Goal: Task Accomplishment & Management: Manage account settings

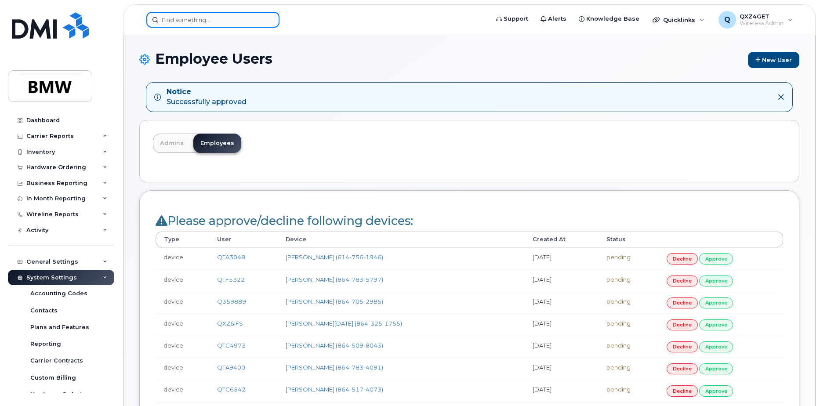
click at [206, 23] on input at bounding box center [212, 20] width 133 height 16
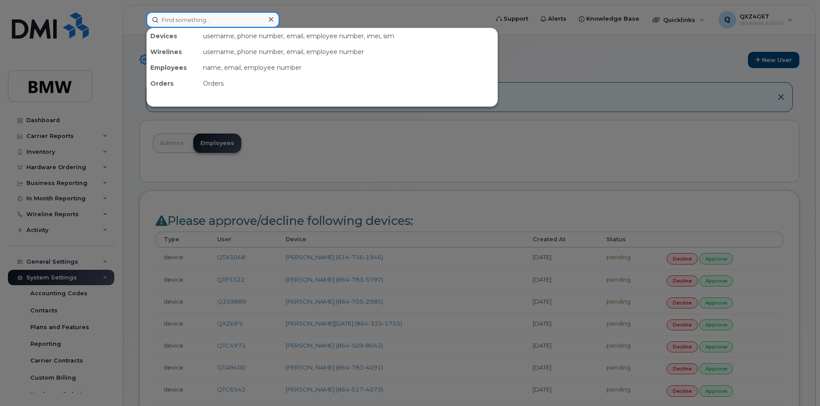
click at [200, 14] on input at bounding box center [212, 20] width 133 height 16
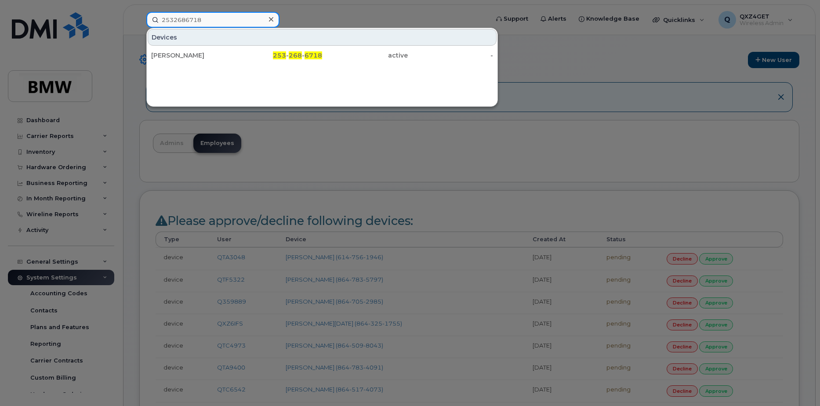
type input "2532686718"
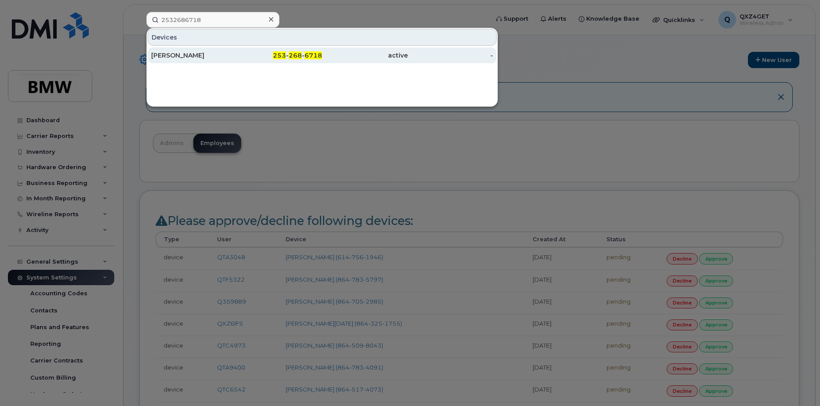
click at [173, 54] on div "Tad David" at bounding box center [194, 55] width 86 height 9
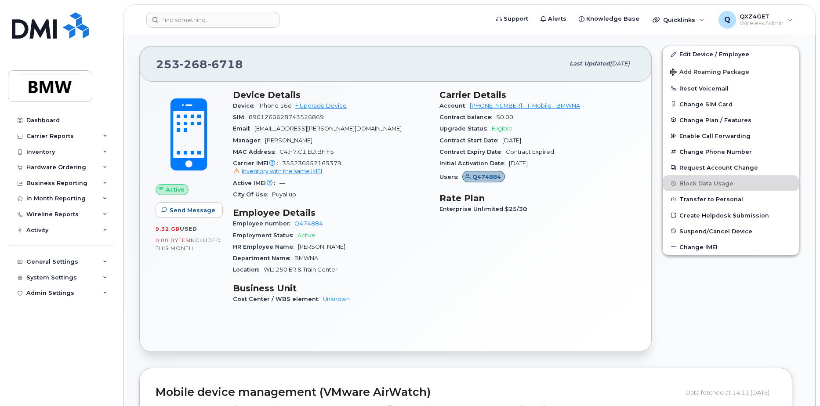
scroll to position [176, 0]
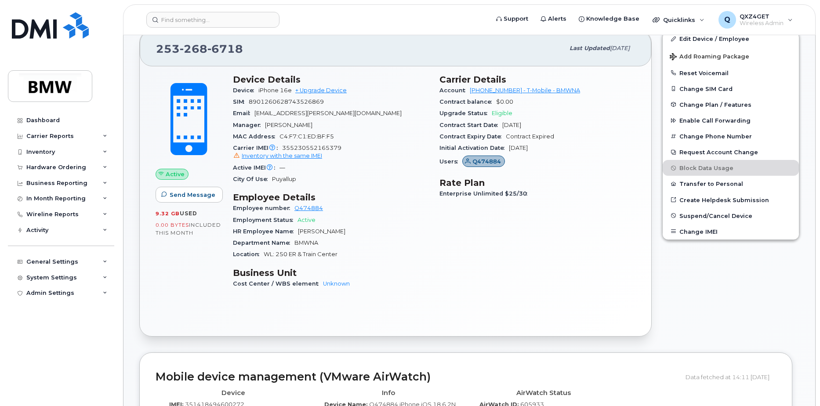
drag, startPoint x: 232, startPoint y: 221, endPoint x: 450, endPoint y: 219, distance: 217.5
click at [450, 219] on div "Carrier Details Account 973767968 - T-Mobile - BMWNA Contract balance $0.00 Upg…" at bounding box center [537, 185] width 206 height 233
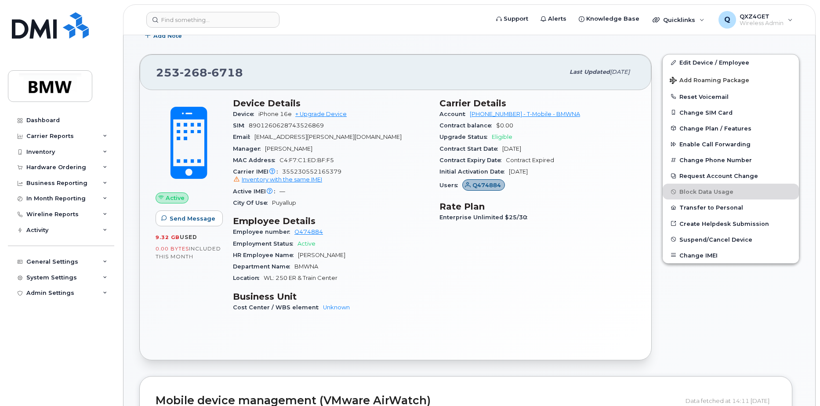
scroll to position [132, 0]
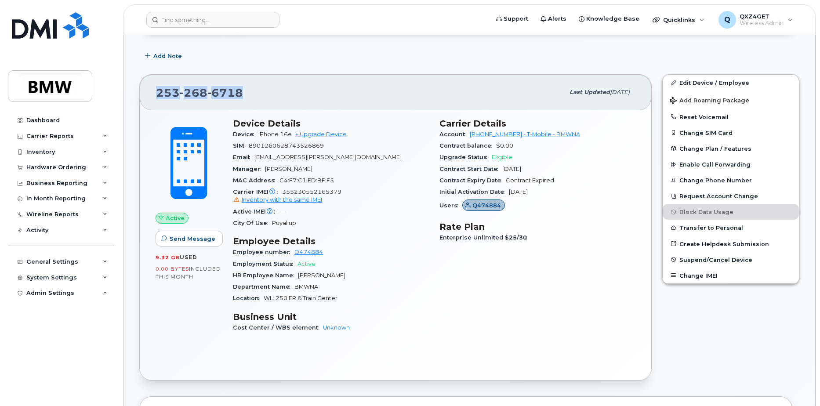
drag, startPoint x: 253, startPoint y: 94, endPoint x: 157, endPoint y: 94, distance: 96.7
click at [157, 94] on div "253 268 6718" at bounding box center [360, 92] width 408 height 18
copy span "253 268 6718"
click at [38, 230] on div "Activity" at bounding box center [37, 230] width 22 height 7
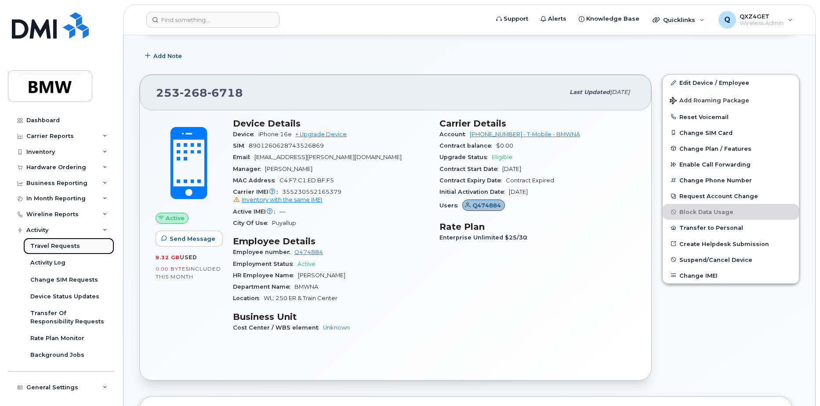
click at [60, 246] on div "Travel Requests" at bounding box center [55, 246] width 50 height 8
click at [61, 245] on div "Travel Requests" at bounding box center [55, 246] width 50 height 8
click at [45, 243] on div "Travel Requests" at bounding box center [55, 246] width 50 height 8
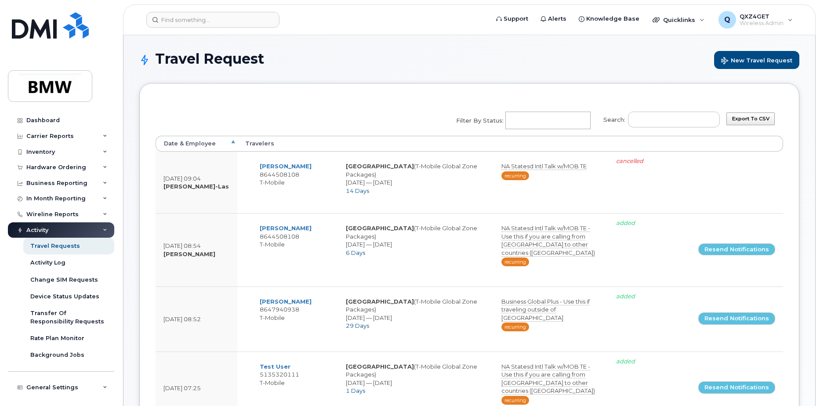
select select
click at [755, 59] on span "New Travel Request" at bounding box center [756, 61] width 71 height 8
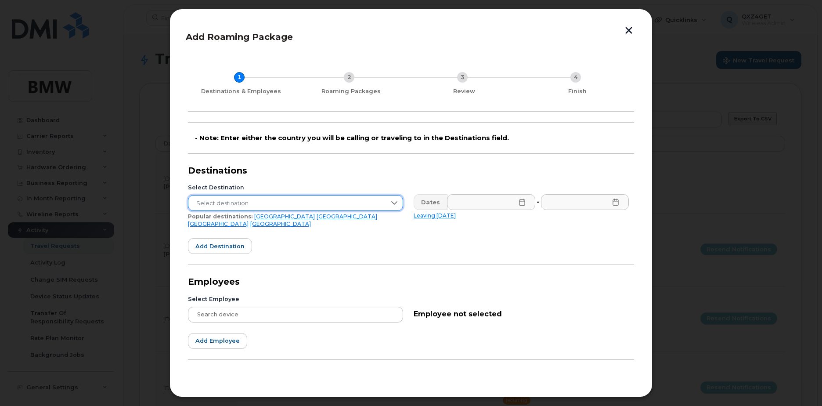
click at [233, 205] on span "Select destination" at bounding box center [287, 203] width 198 height 16
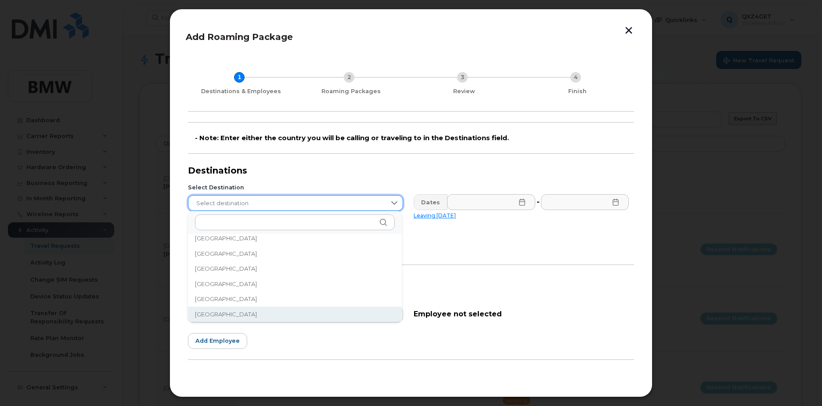
scroll to position [2236, 0]
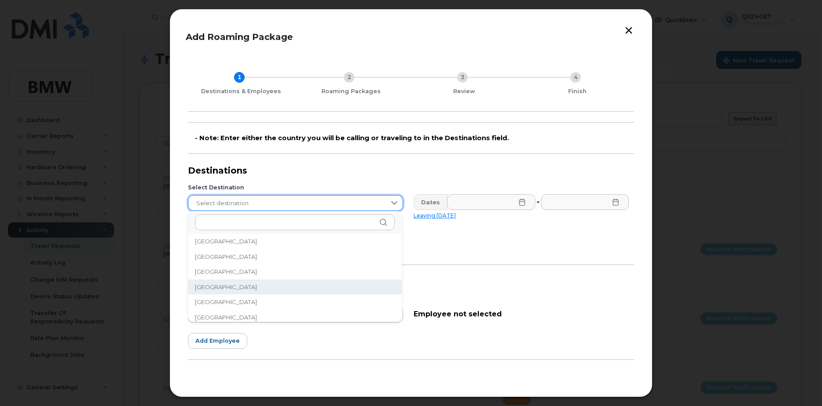
click at [222, 287] on li "Portugal" at bounding box center [295, 286] width 214 height 15
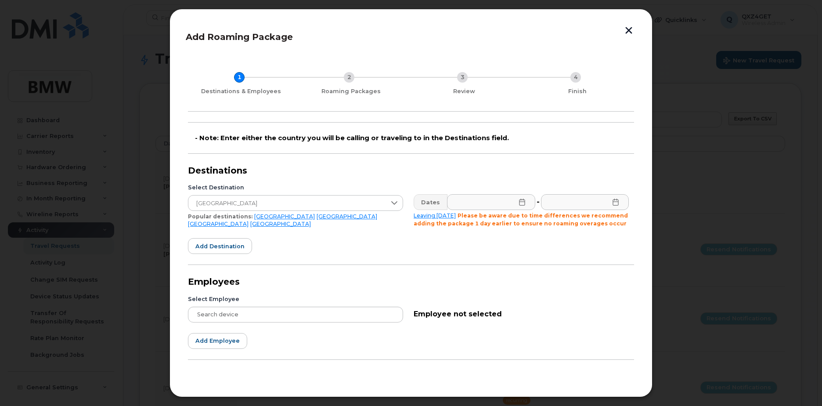
click at [519, 204] on icon at bounding box center [522, 202] width 7 height 7
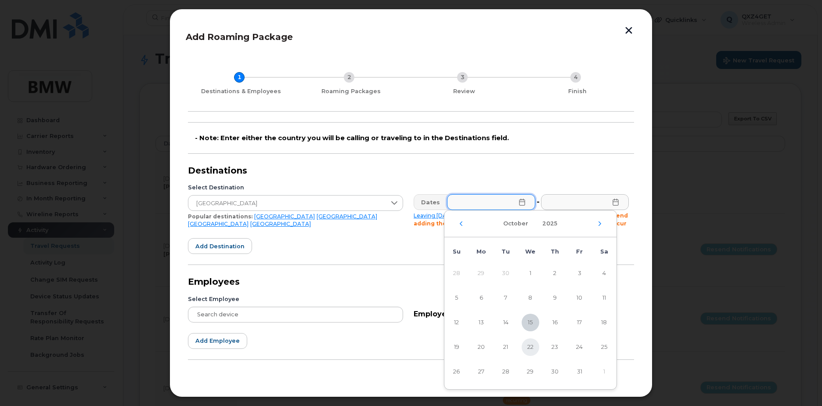
click at [529, 346] on span "22" at bounding box center [531, 347] width 18 height 18
type input "10/22/2025"
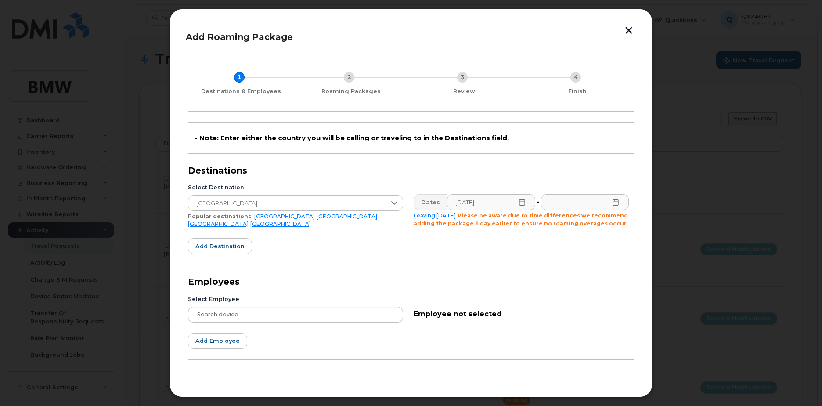
click at [614, 201] on icon at bounding box center [615, 202] width 7 height 7
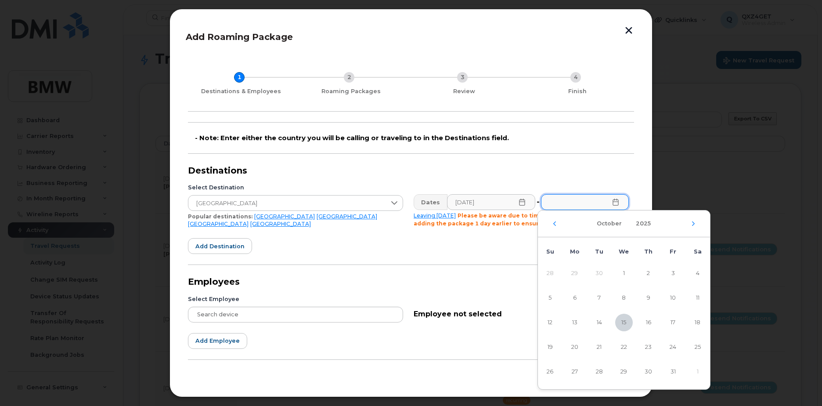
click at [696, 371] on td "1" at bounding box center [698, 371] width 25 height 25
click at [691, 223] on icon "Next Month" at bounding box center [693, 223] width 5 height 7
click at [698, 273] on span "1" at bounding box center [698, 273] width 18 height 18
type input "11/01/2025"
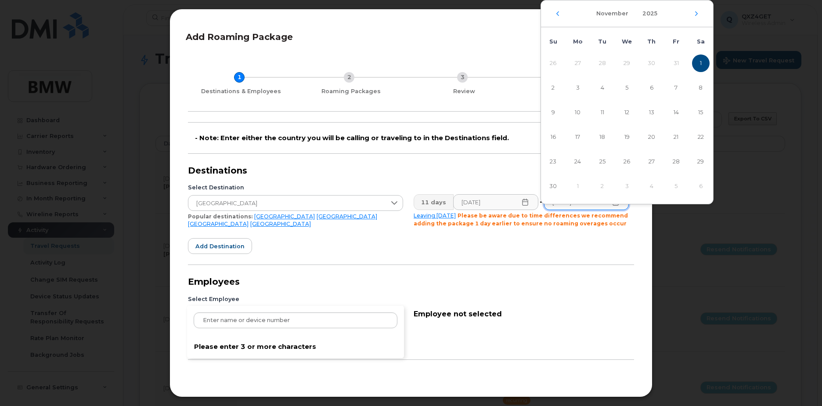
click at [235, 314] on div "Please enter 3 or more characters" at bounding box center [295, 315] width 215 height 16
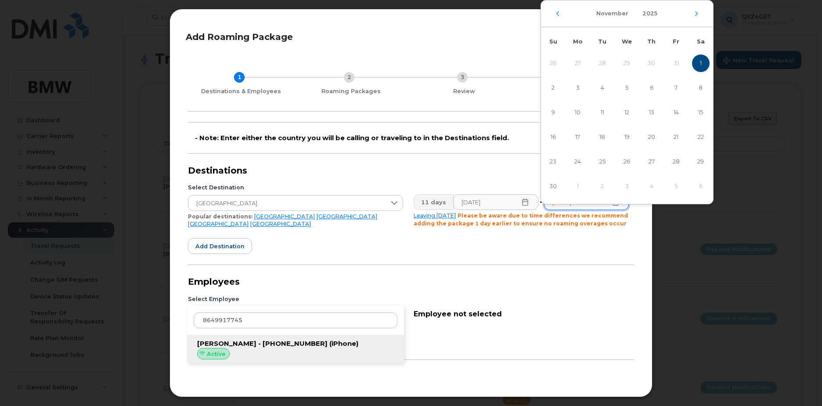
type input "8649917745"
click at [242, 341] on span "Ludgero Da Silva - 864-991-7745" at bounding box center [262, 343] width 130 height 8
type input "Ludgero Da Silva - 864-991-7745"
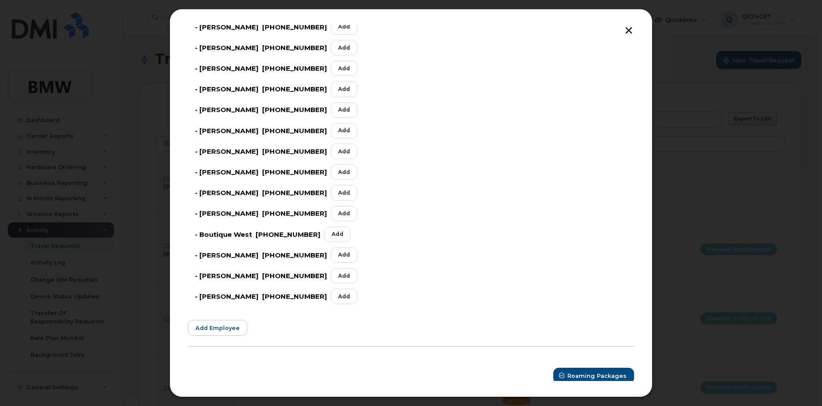
scroll to position [552, 0]
click at [587, 374] on span "Roaming Packages" at bounding box center [597, 375] width 59 height 8
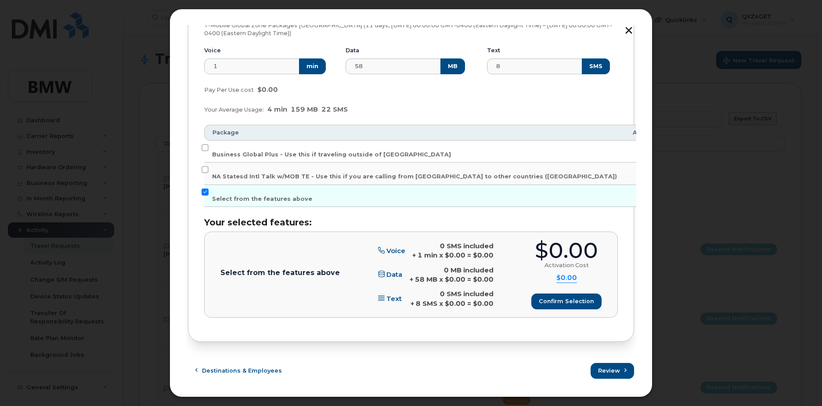
click at [209, 147] on td "Business Global Plus - Use this if traveling outside of North America" at bounding box center [414, 152] width 421 height 22
click at [204, 148] on input "Business Global Plus - Use this if traveling outside of North America" at bounding box center [205, 147] width 7 height 7
checkbox input "true"
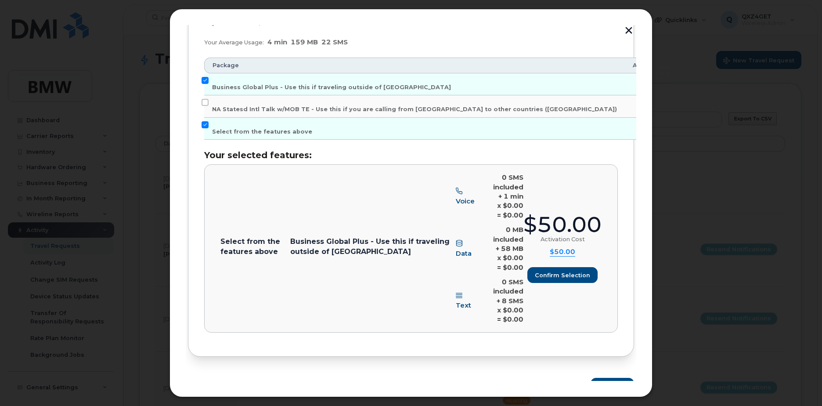
scroll to position [242, 0]
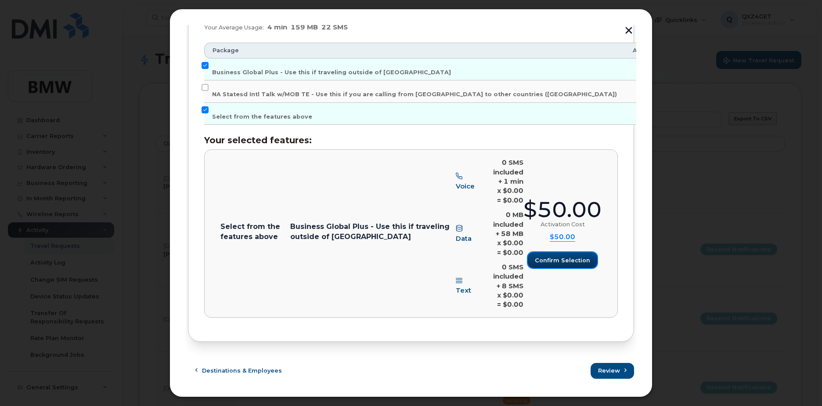
click at [566, 261] on span "Confirm selection" at bounding box center [562, 260] width 55 height 8
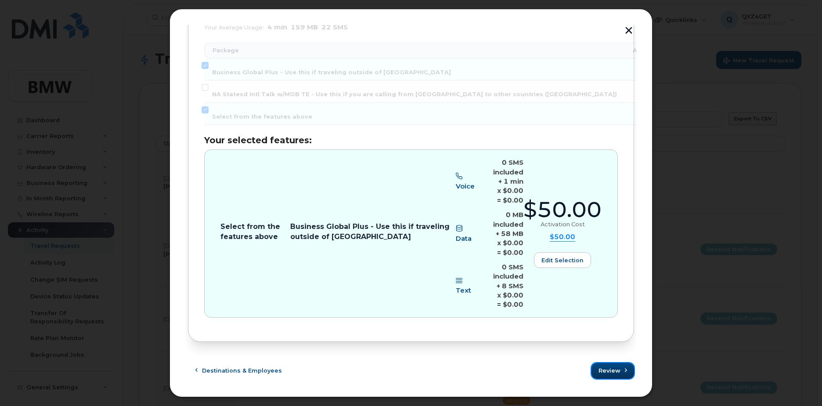
click at [615, 372] on span "Review" at bounding box center [610, 370] width 22 height 8
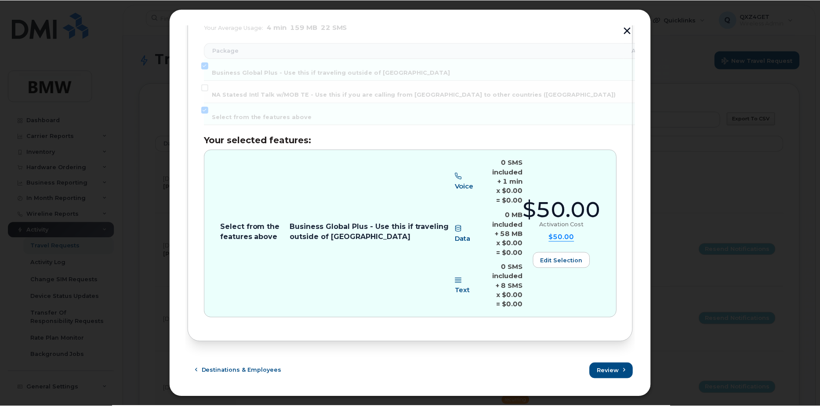
scroll to position [0, 0]
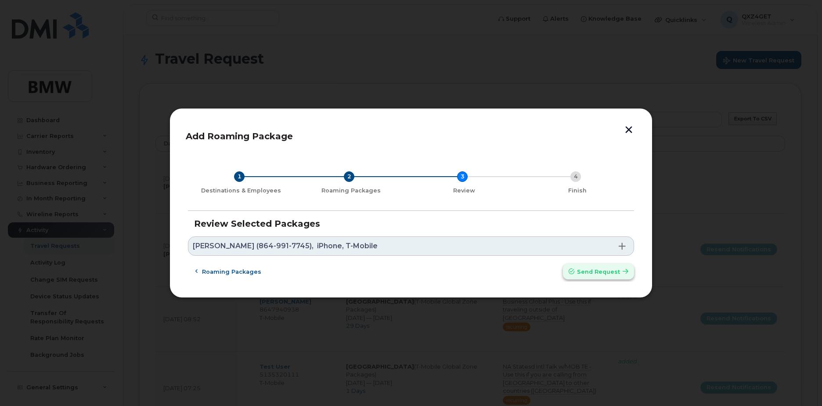
click at [601, 274] on span "Send request" at bounding box center [598, 272] width 43 height 8
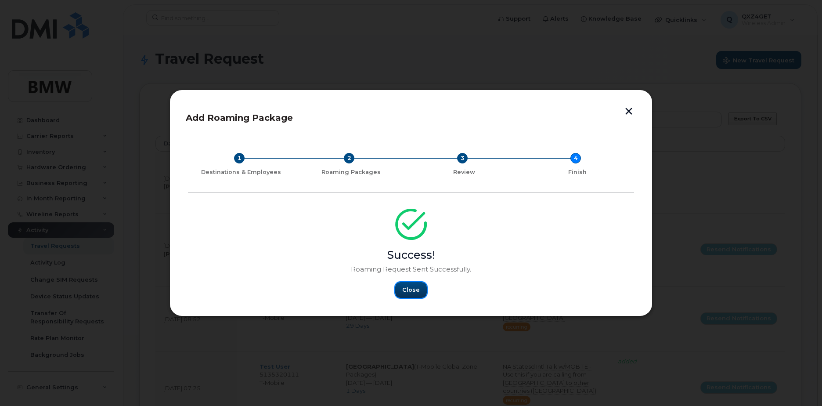
click at [409, 288] on span "Close" at bounding box center [411, 290] width 18 height 8
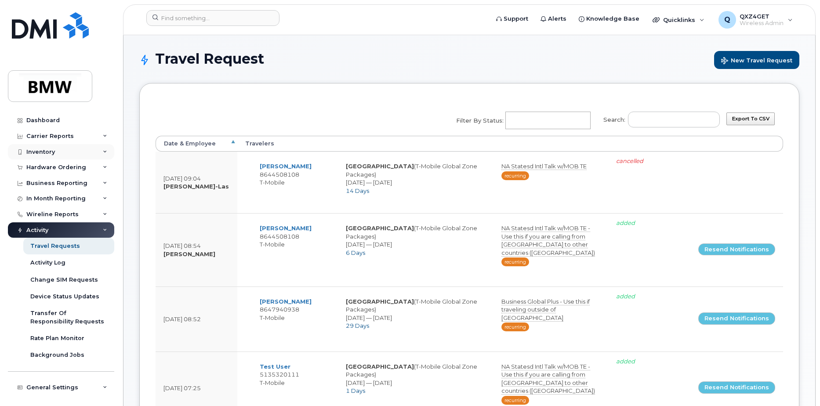
click at [50, 149] on div "Inventory" at bounding box center [40, 151] width 29 height 7
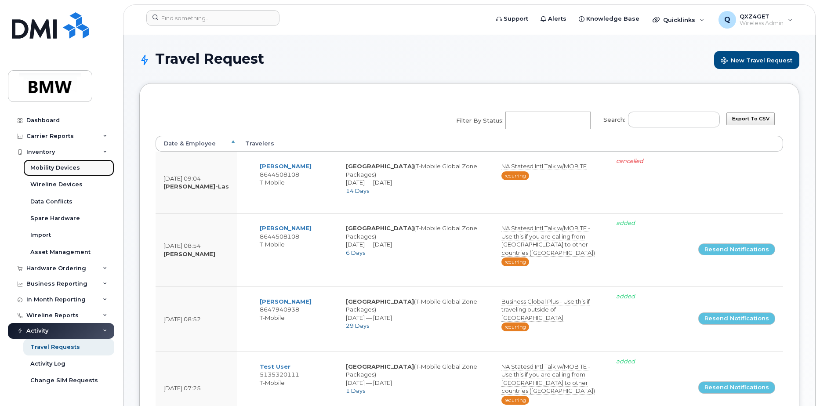
click at [43, 168] on div "Mobility Devices" at bounding box center [55, 168] width 50 height 8
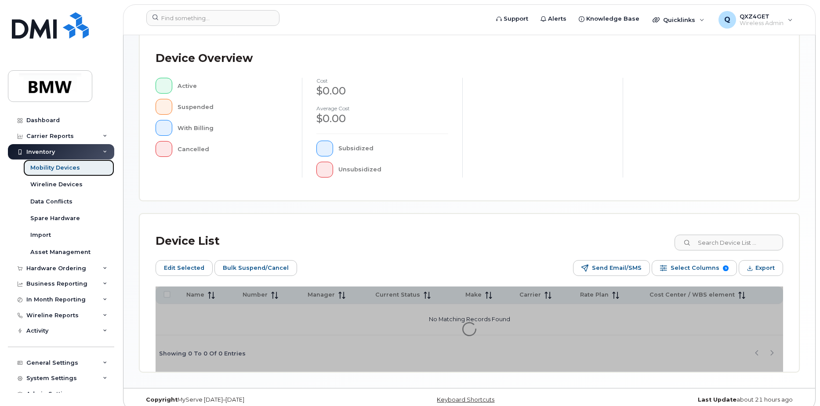
scroll to position [198, 0]
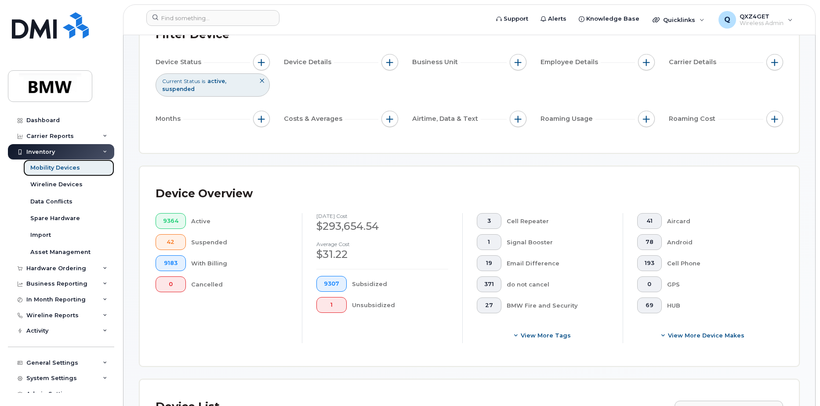
scroll to position [110, 0]
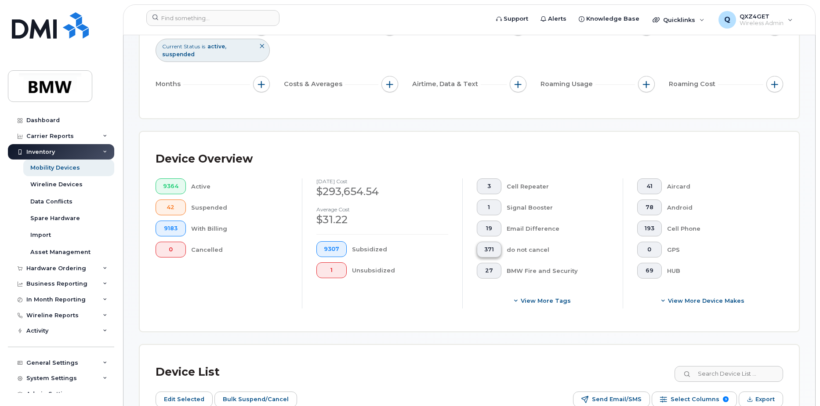
click at [491, 246] on span "371" at bounding box center [489, 249] width 10 height 7
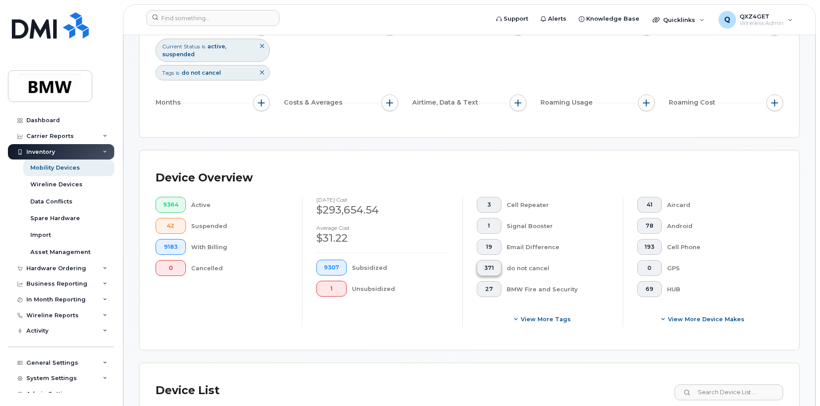
click at [486, 269] on span "371" at bounding box center [489, 267] width 10 height 7
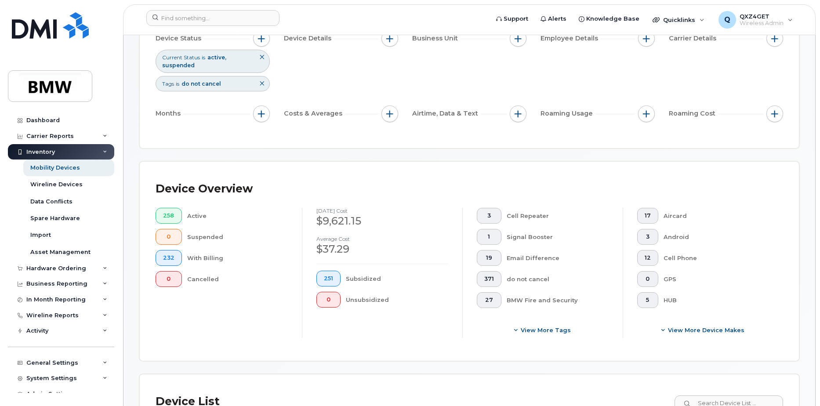
scroll to position [9, 0]
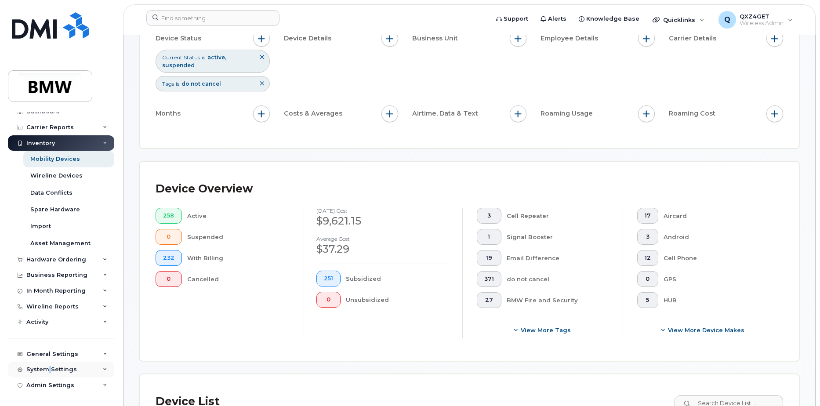
click at [49, 370] on div "System Settings" at bounding box center [51, 369] width 51 height 7
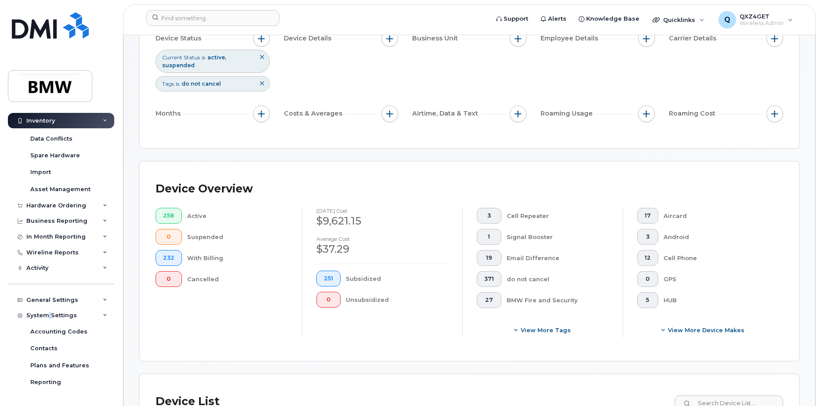
scroll to position [141, 0]
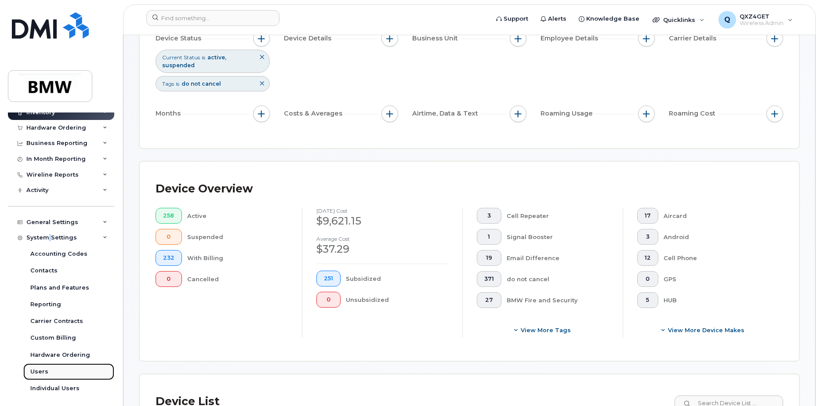
click at [40, 368] on div "Users" at bounding box center [39, 372] width 18 height 8
click at [42, 372] on div "Users" at bounding box center [39, 372] width 18 height 8
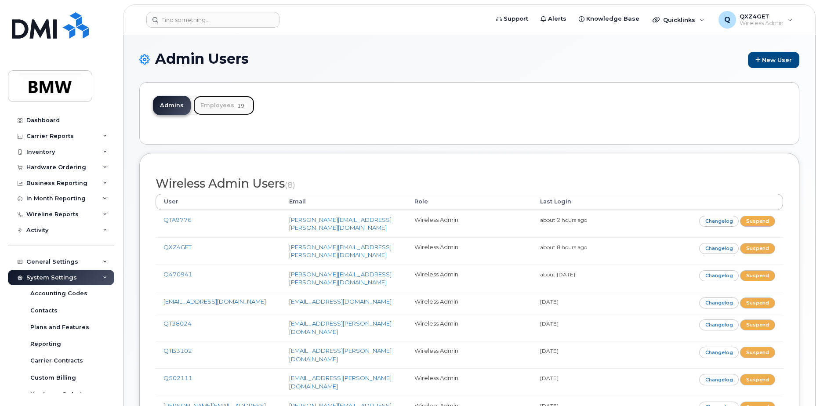
click at [222, 105] on link "Employees 19" at bounding box center [223, 105] width 61 height 19
click at [220, 109] on link "Employees 19" at bounding box center [223, 105] width 61 height 19
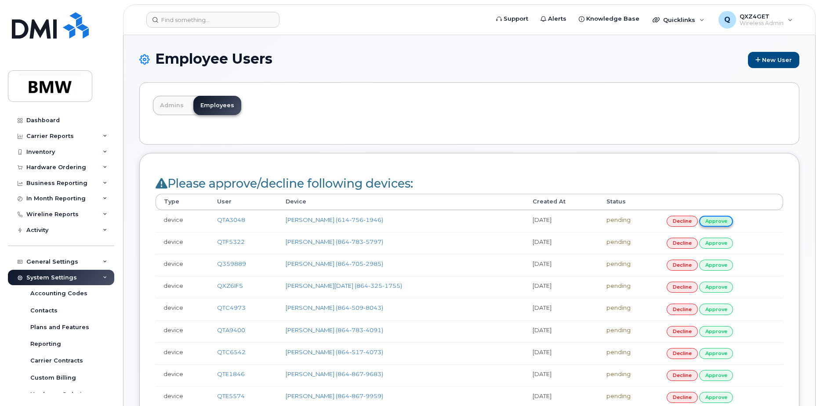
click at [704, 217] on link "approve" at bounding box center [716, 221] width 34 height 11
click at [708, 220] on link "approve" at bounding box center [716, 221] width 34 height 11
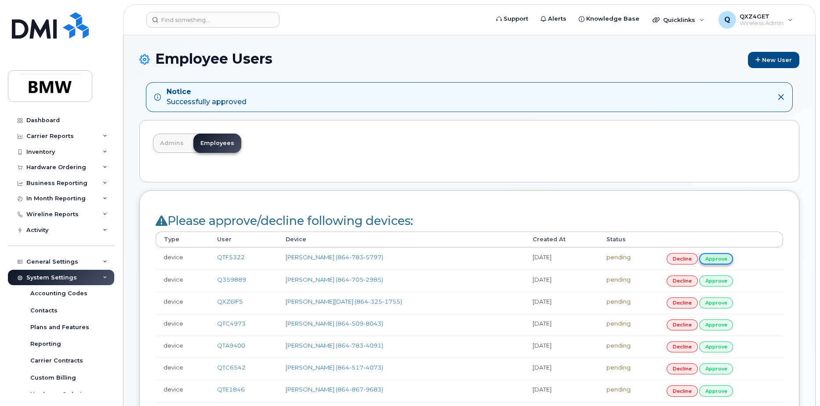
click at [709, 260] on link "approve" at bounding box center [716, 258] width 34 height 11
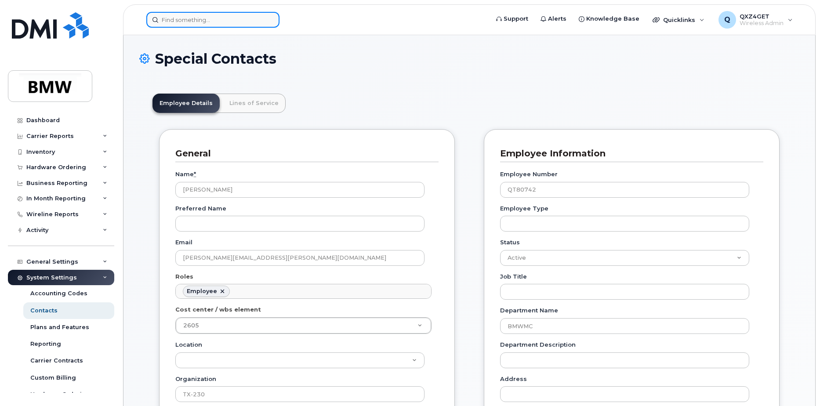
click at [179, 19] on input at bounding box center [212, 20] width 133 height 16
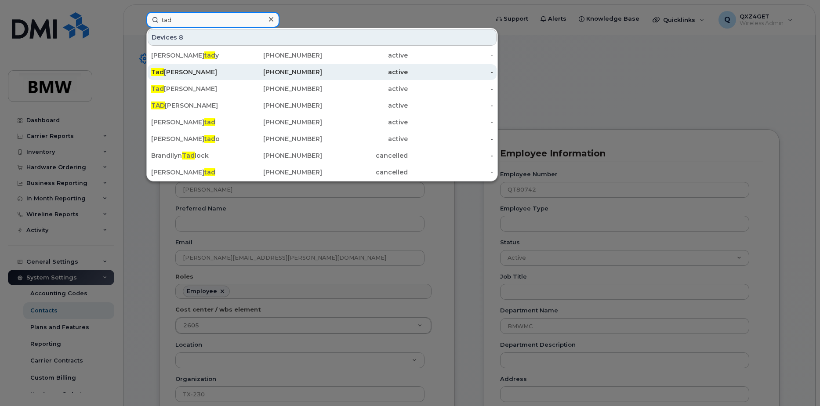
type input "tad"
click at [177, 73] on div "Tad David" at bounding box center [194, 72] width 86 height 9
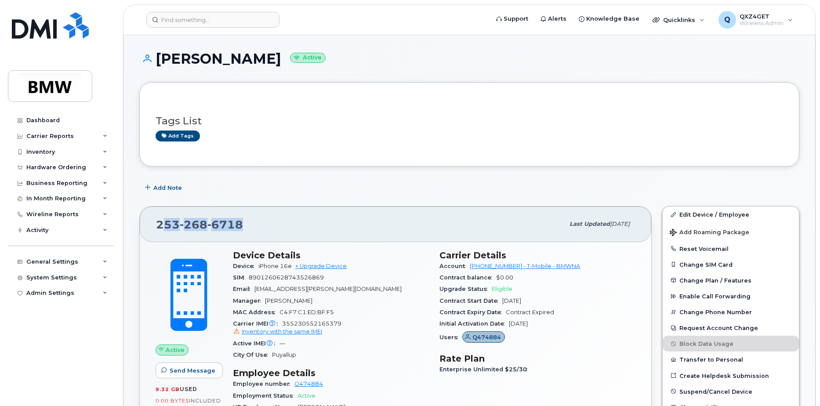
drag, startPoint x: 250, startPoint y: 223, endPoint x: 161, endPoint y: 227, distance: 89.3
click at [161, 227] on div "[PHONE_NUMBER]" at bounding box center [360, 224] width 408 height 18
click at [254, 219] on div "[PHONE_NUMBER]" at bounding box center [360, 224] width 408 height 18
drag, startPoint x: 254, startPoint y: 219, endPoint x: 137, endPoint y: 224, distance: 117.0
click at [137, 224] on div "[PHONE_NUMBER] Last updated [DATE] Active Send Message 9.32 GB  used 0.00 Bytes…" at bounding box center [395, 359] width 523 height 317
